Goal: Information Seeking & Learning: Check status

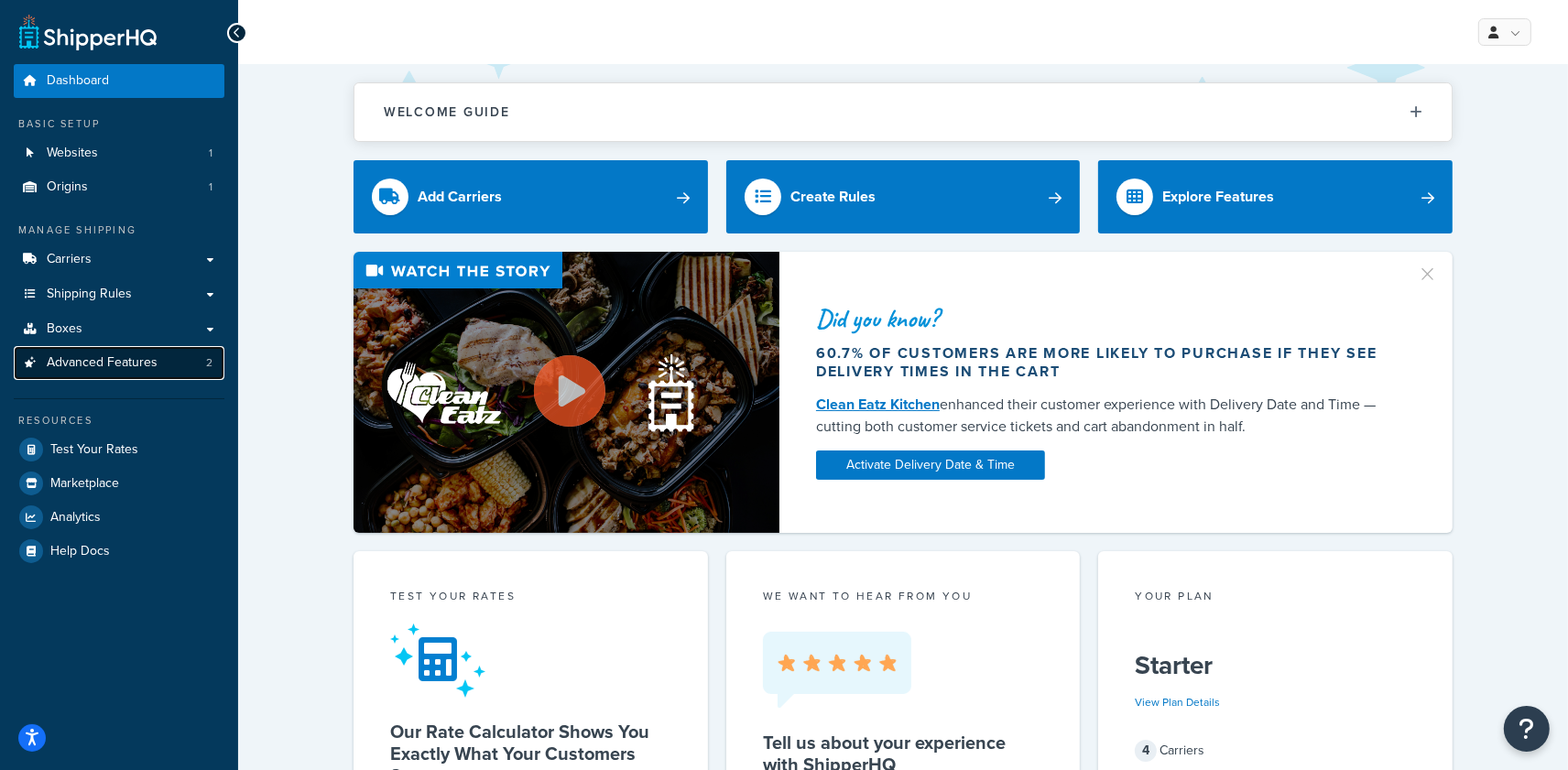
click at [112, 369] on span "Advanced Features" at bounding box center [102, 363] width 111 height 16
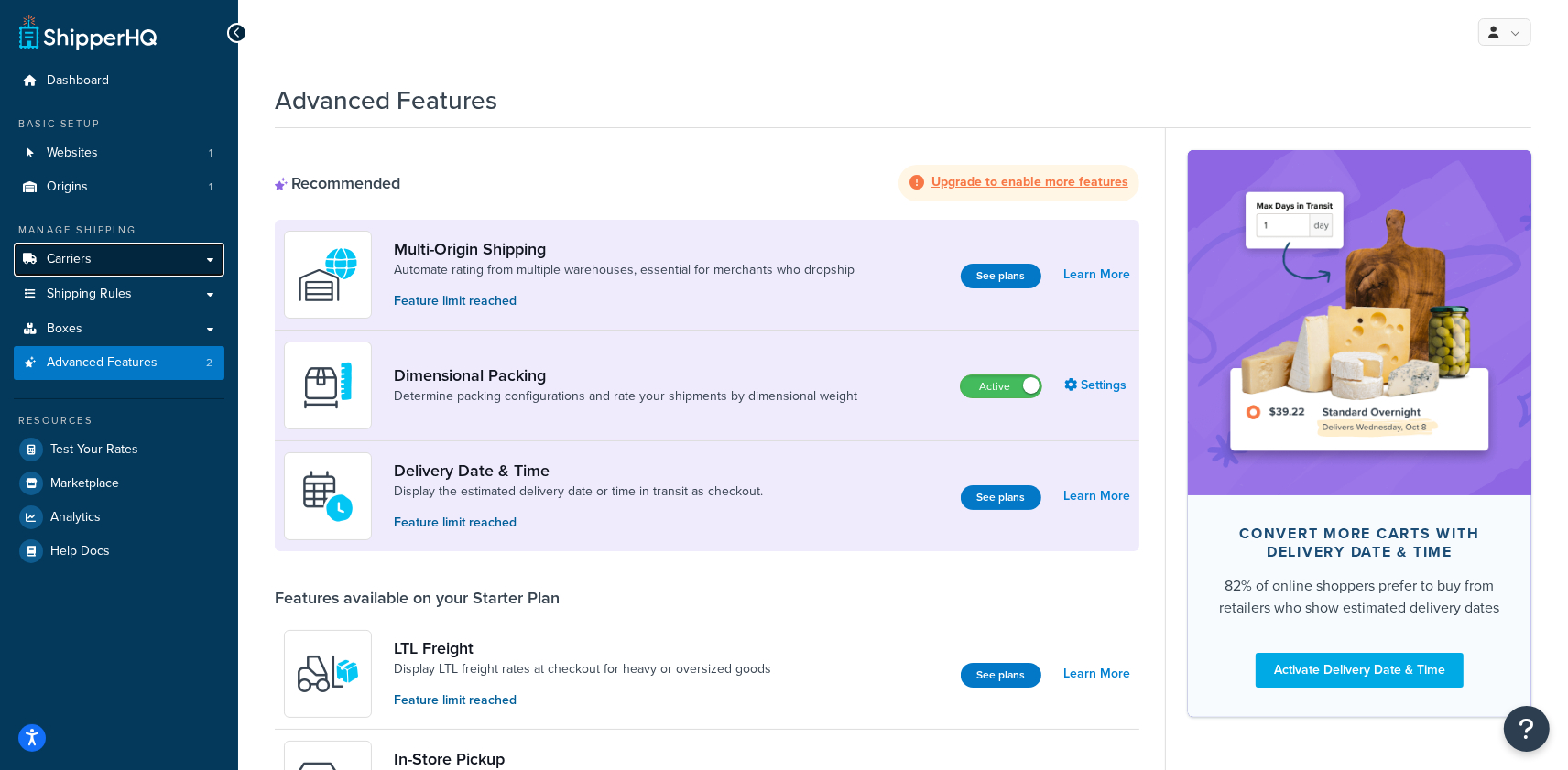
click at [190, 254] on link "Carriers" at bounding box center [118, 259] width 210 height 34
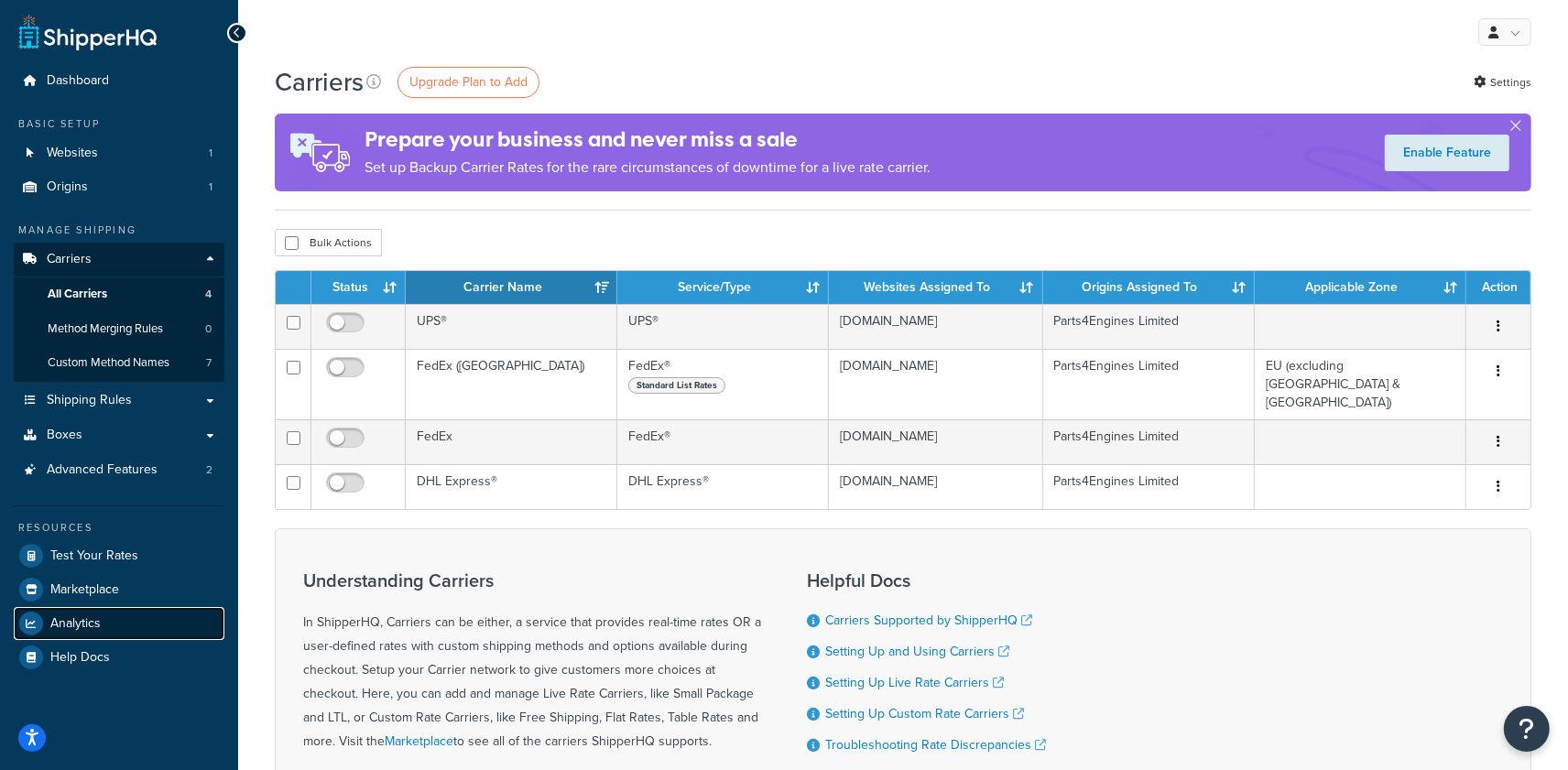
click at [77, 622] on span "Analytics" at bounding box center [76, 625] width 50 height 16
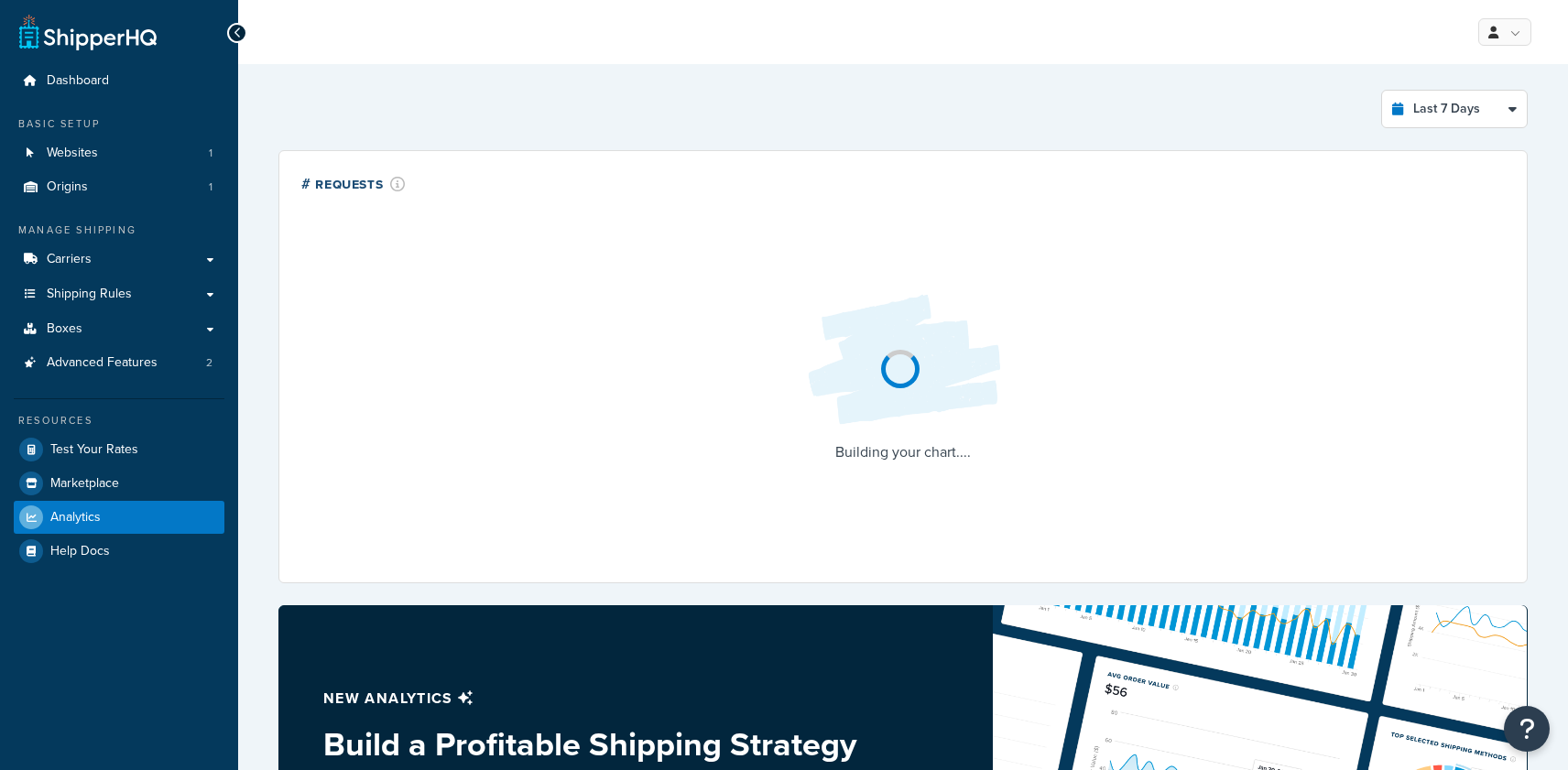
select select "last_7_days"
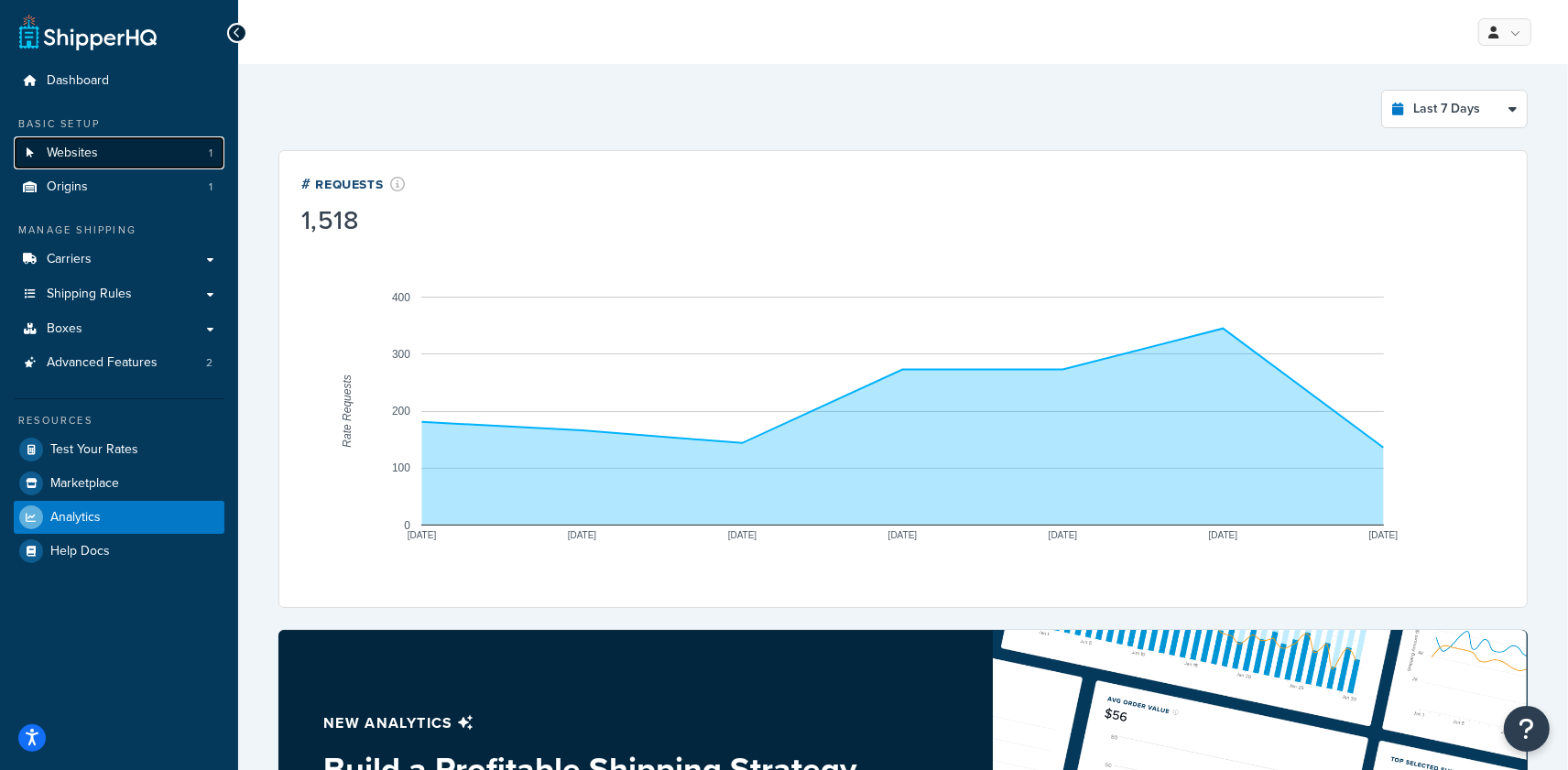
click at [93, 138] on link "Websites 1" at bounding box center [118, 153] width 210 height 34
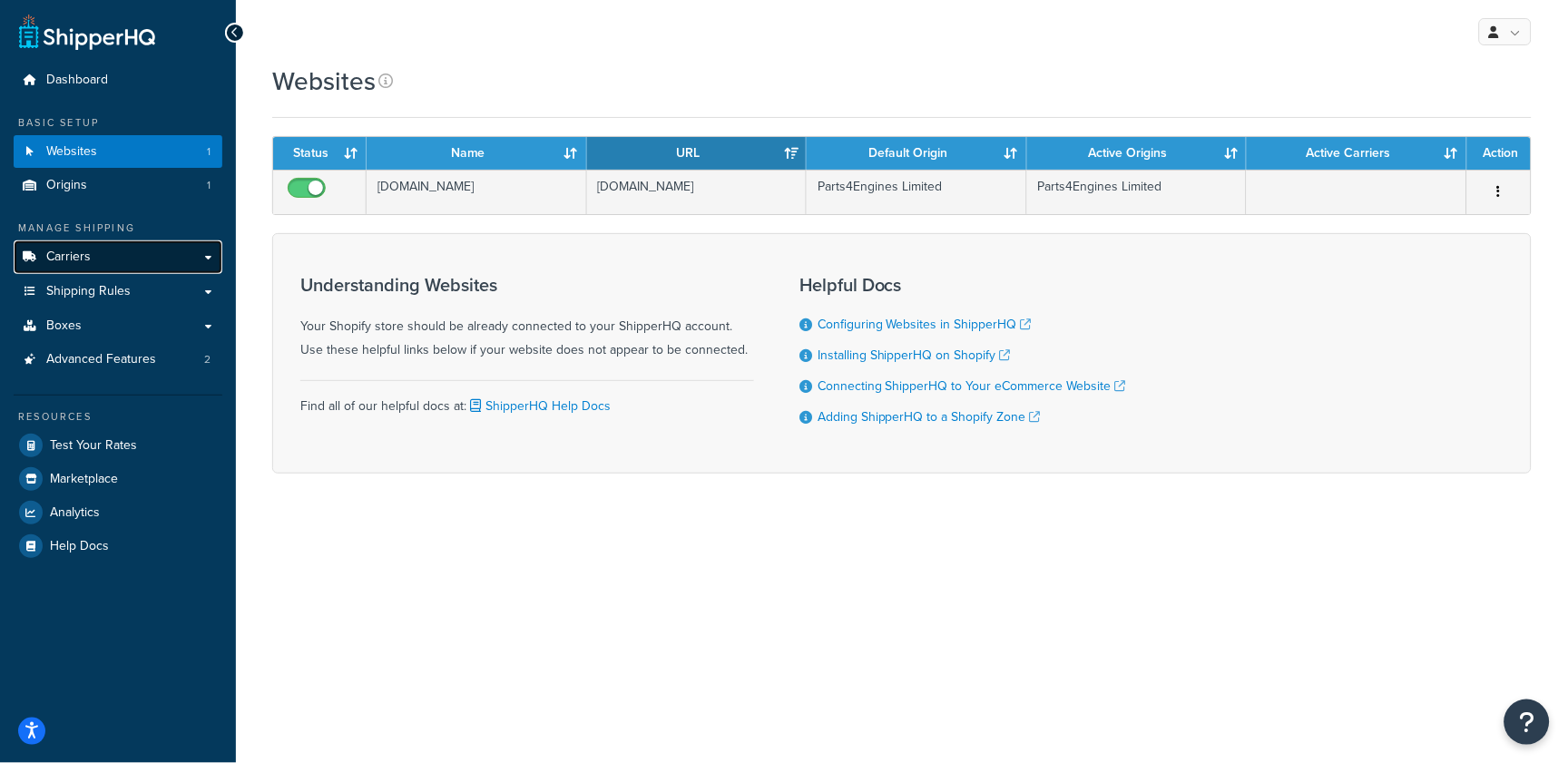
click at [135, 261] on link "Carriers" at bounding box center [117, 257] width 208 height 34
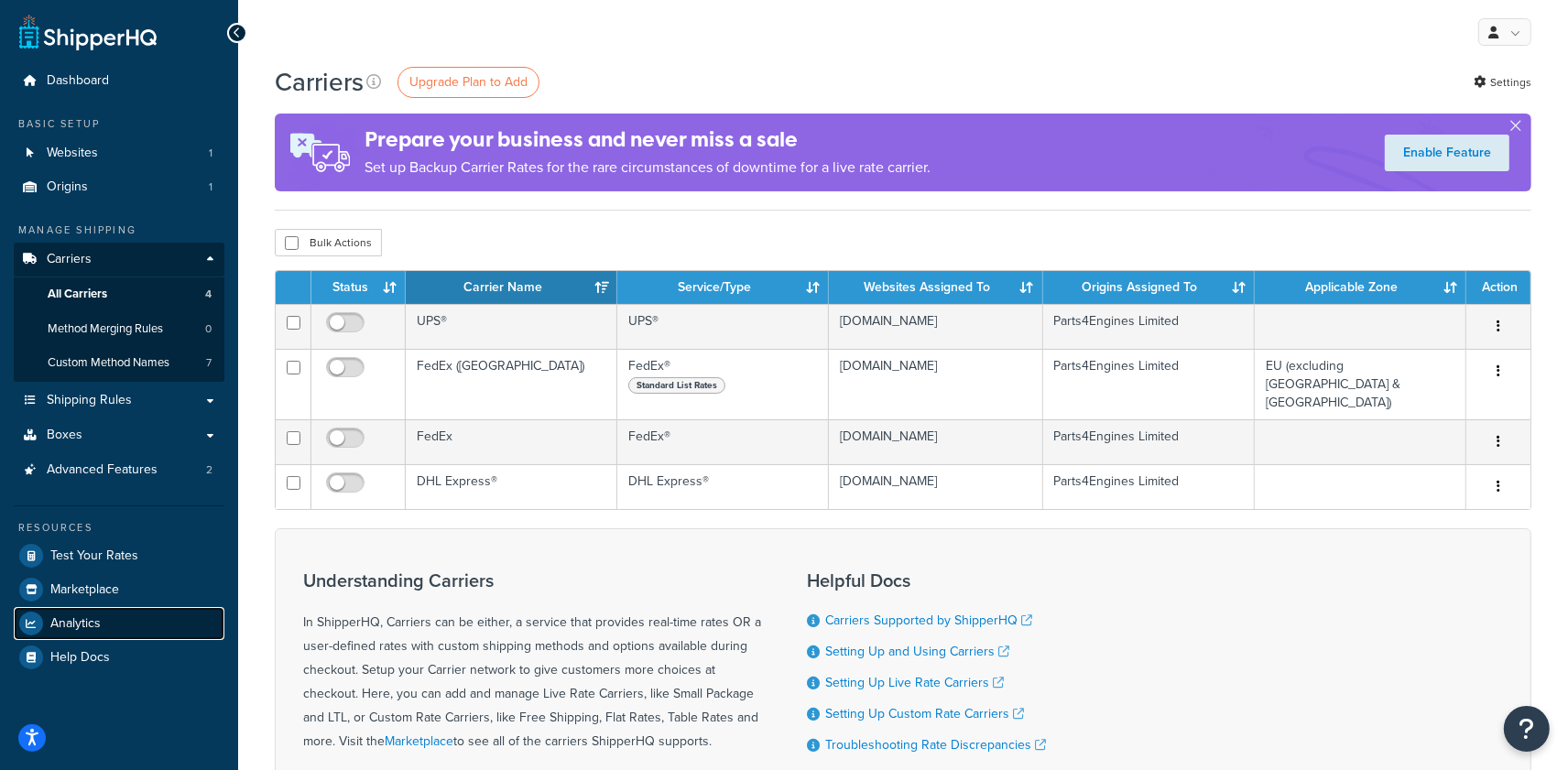
click at [106, 618] on link "Analytics" at bounding box center [118, 624] width 210 height 33
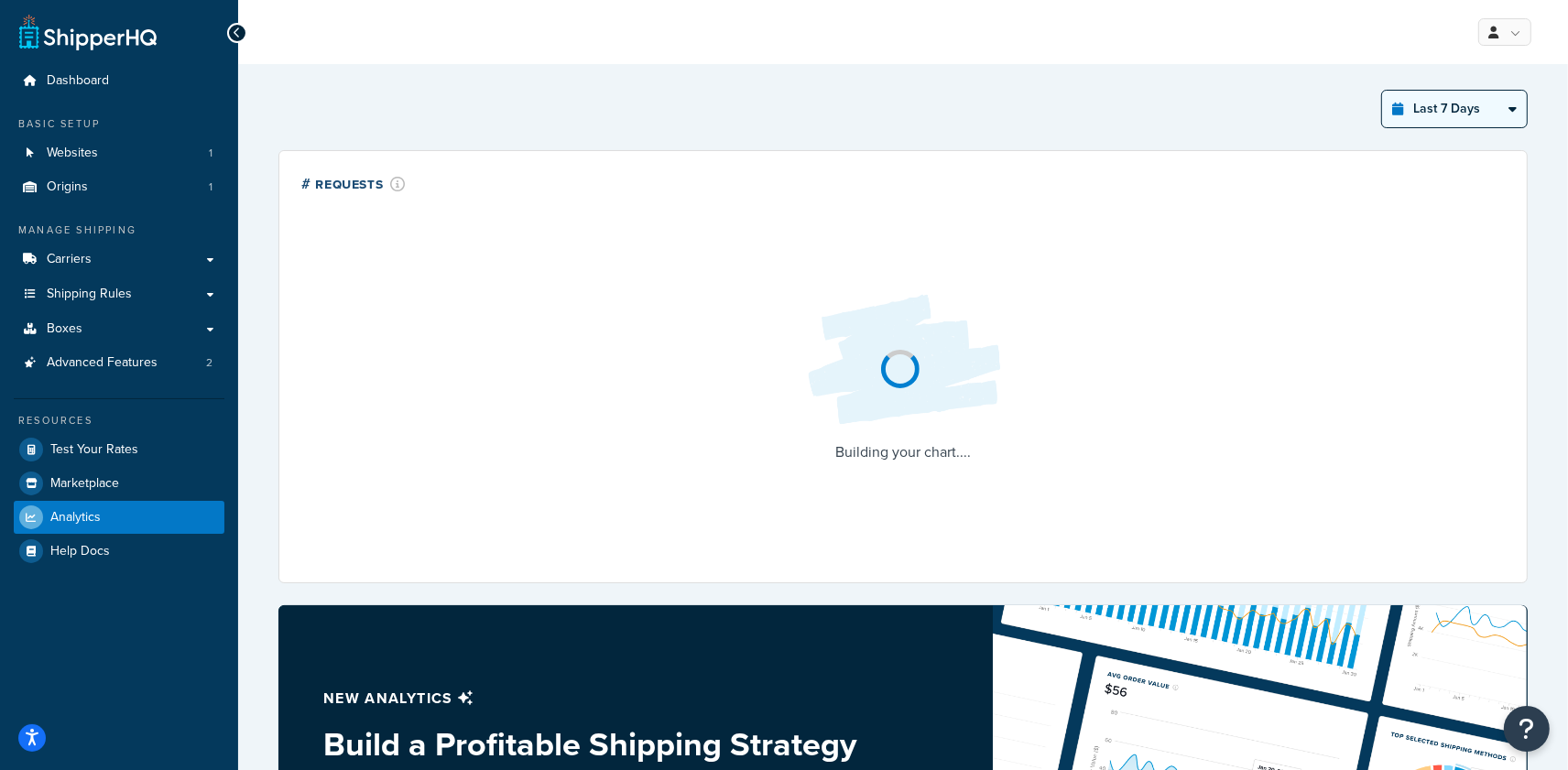
click at [1481, 96] on select "Last 24 Hours Last 7 Days Last 30 Days Last 3 Months Last 6 Months Last 12 Mont…" at bounding box center [1454, 110] width 144 height 37
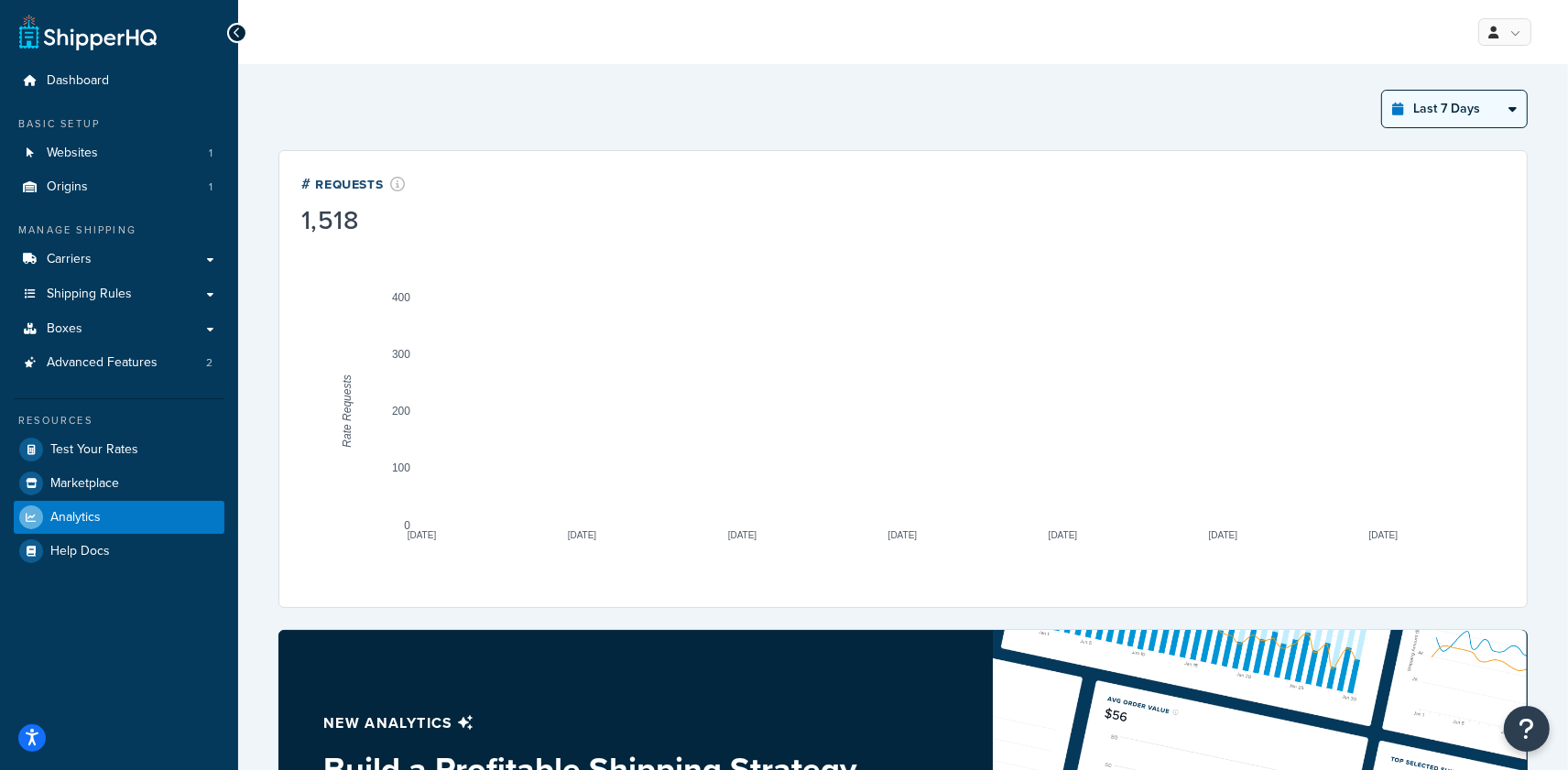
select select "last_24_hours"
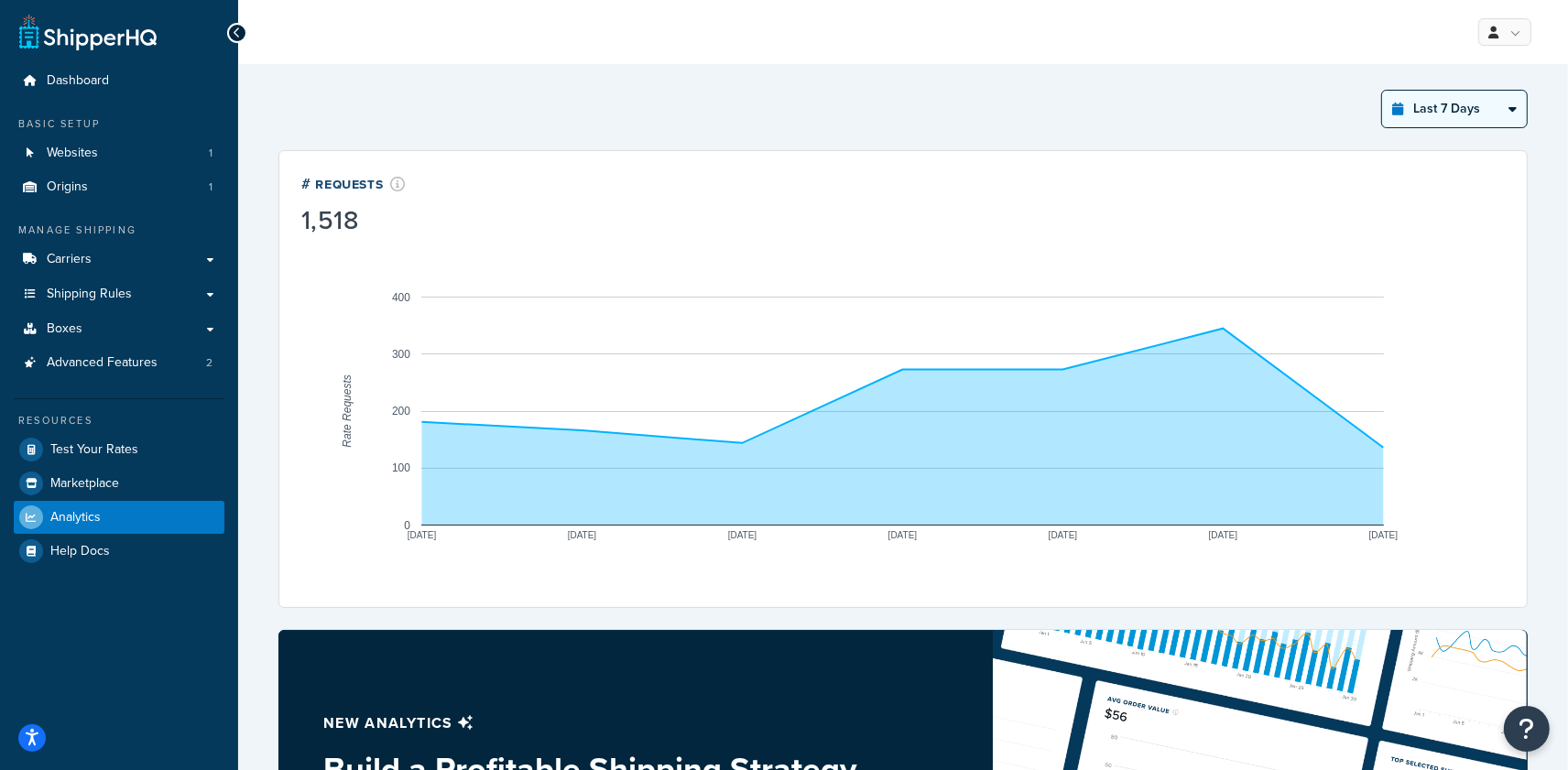
click at [1382, 91] on select "Last 24 Hours Last 7 Days Last 30 Days Last 3 Months Last 6 Months Last 12 Mont…" at bounding box center [1454, 110] width 144 height 37
